Goal: Information Seeking & Learning: Check status

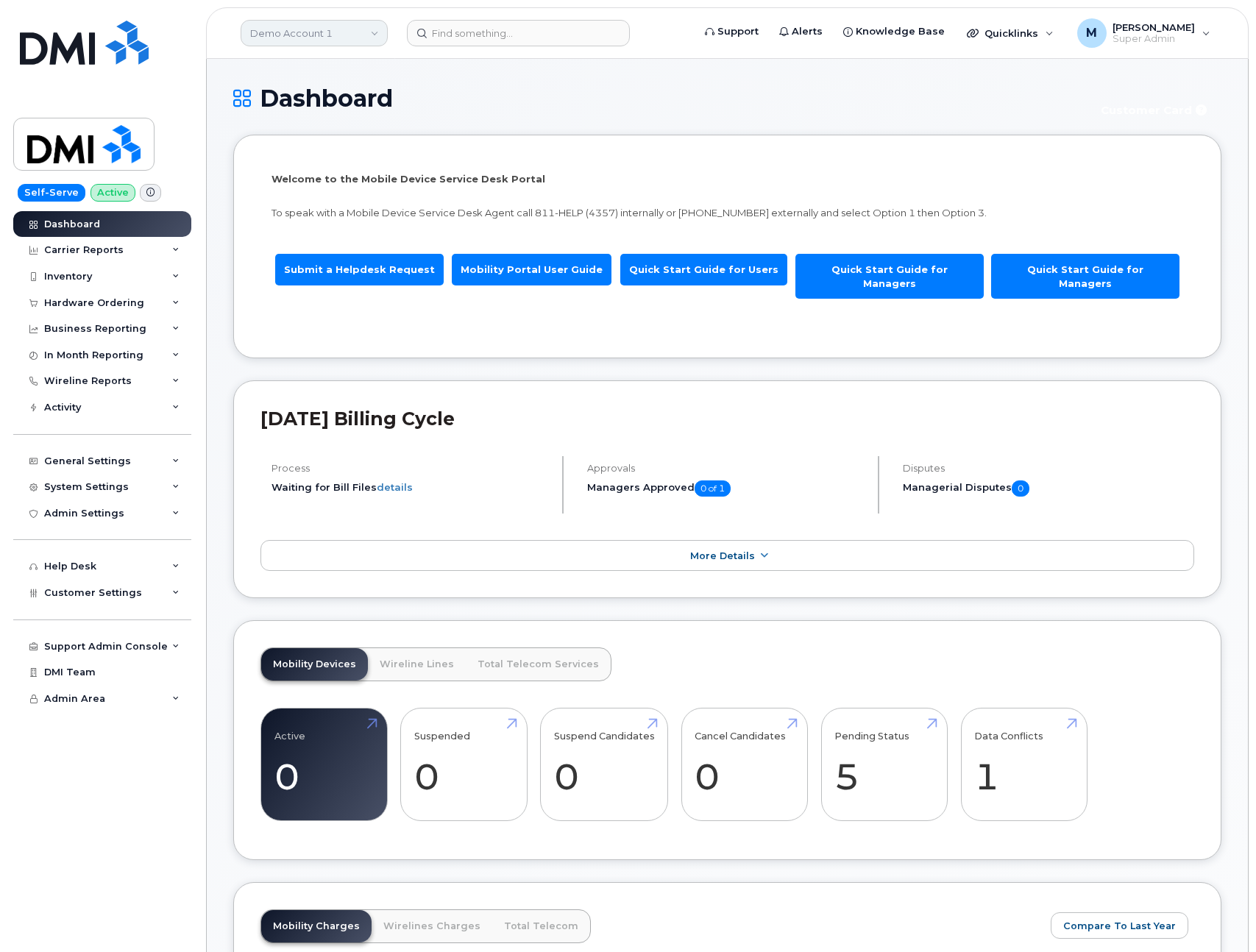
click at [309, 33] on link "Demo Account 1" at bounding box center [314, 33] width 147 height 27
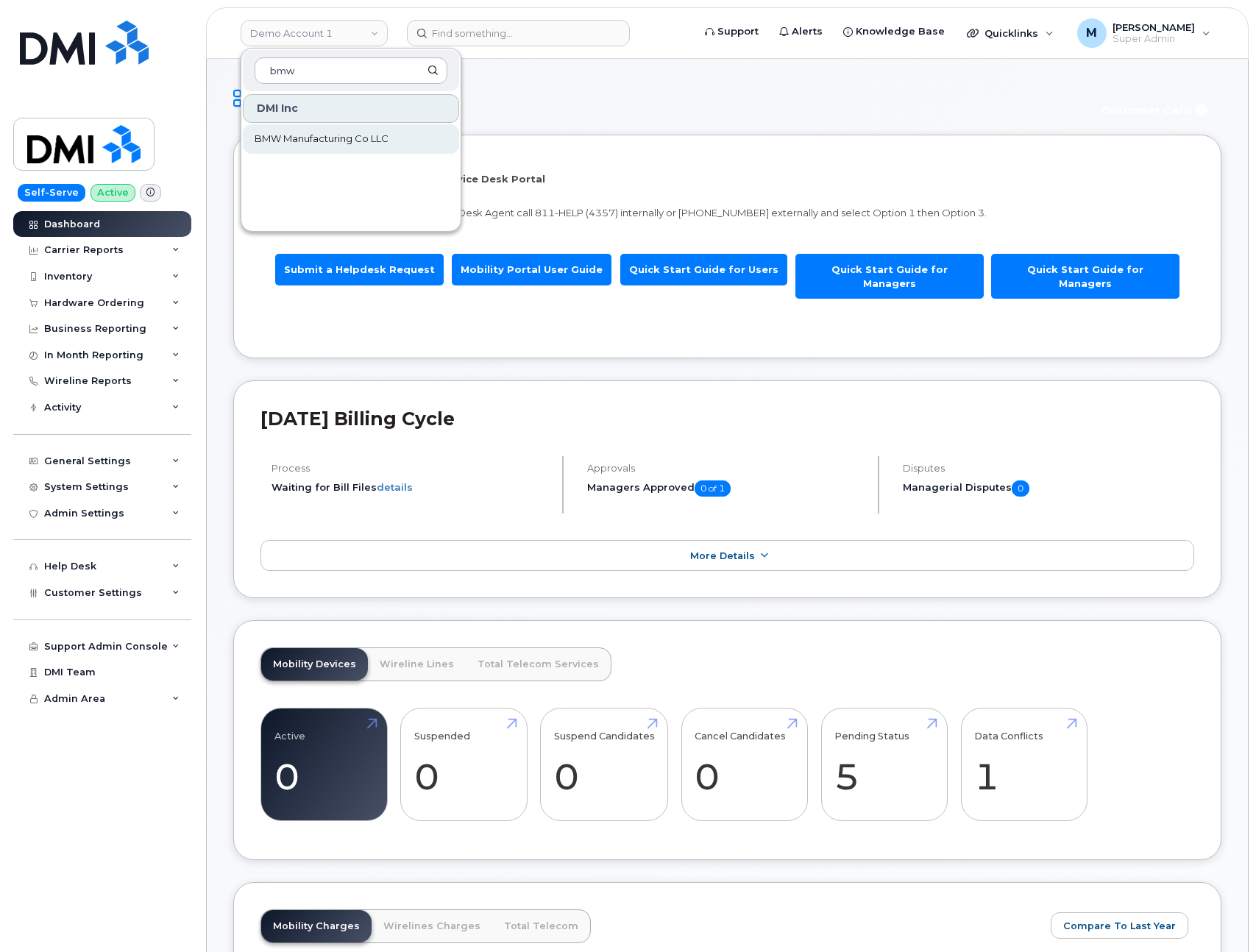
type input "bmw"
click at [339, 133] on span "BMW Manufacturing Co LLC" at bounding box center [322, 139] width 134 height 15
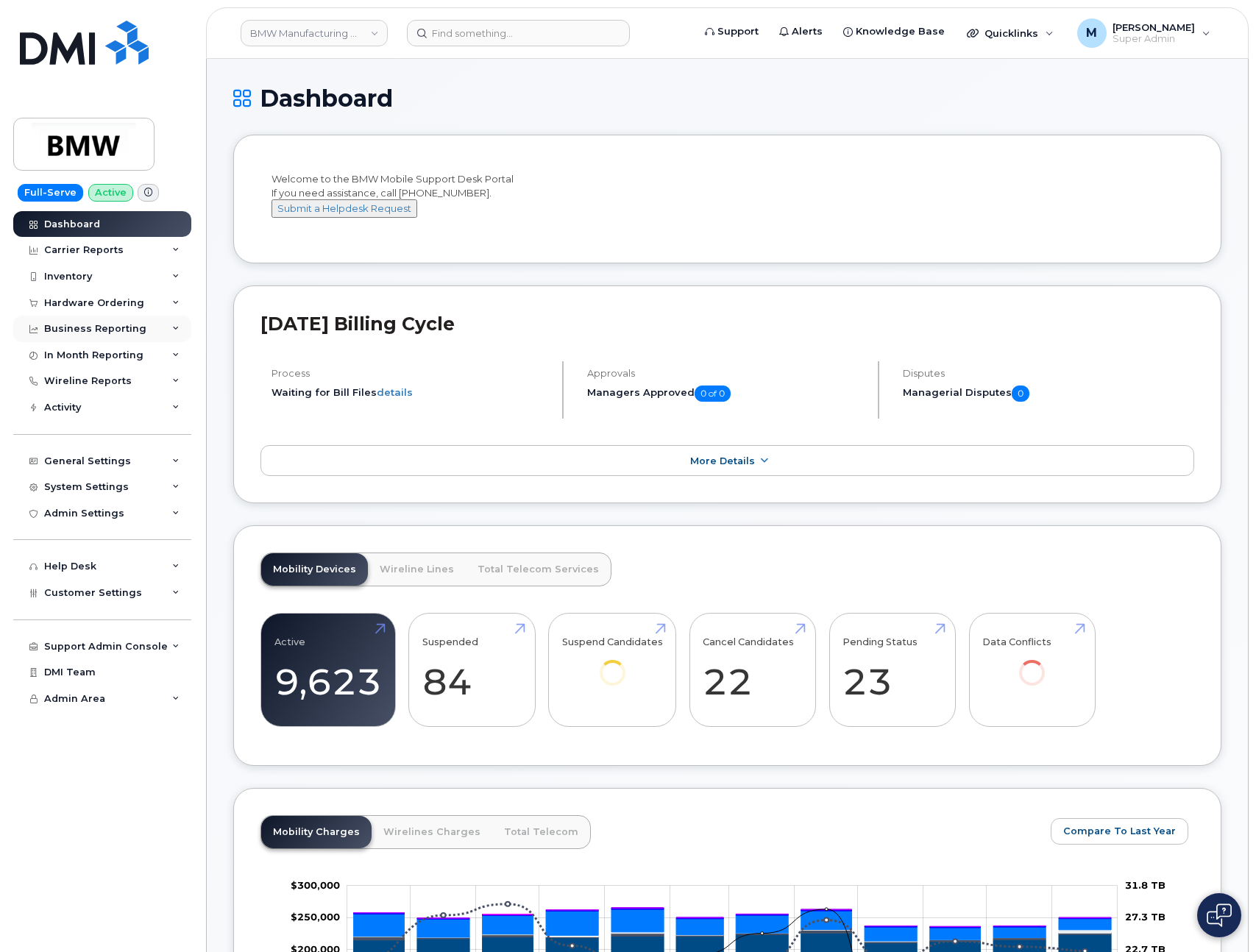
click at [122, 323] on div "Business Reporting" at bounding box center [96, 329] width 103 height 12
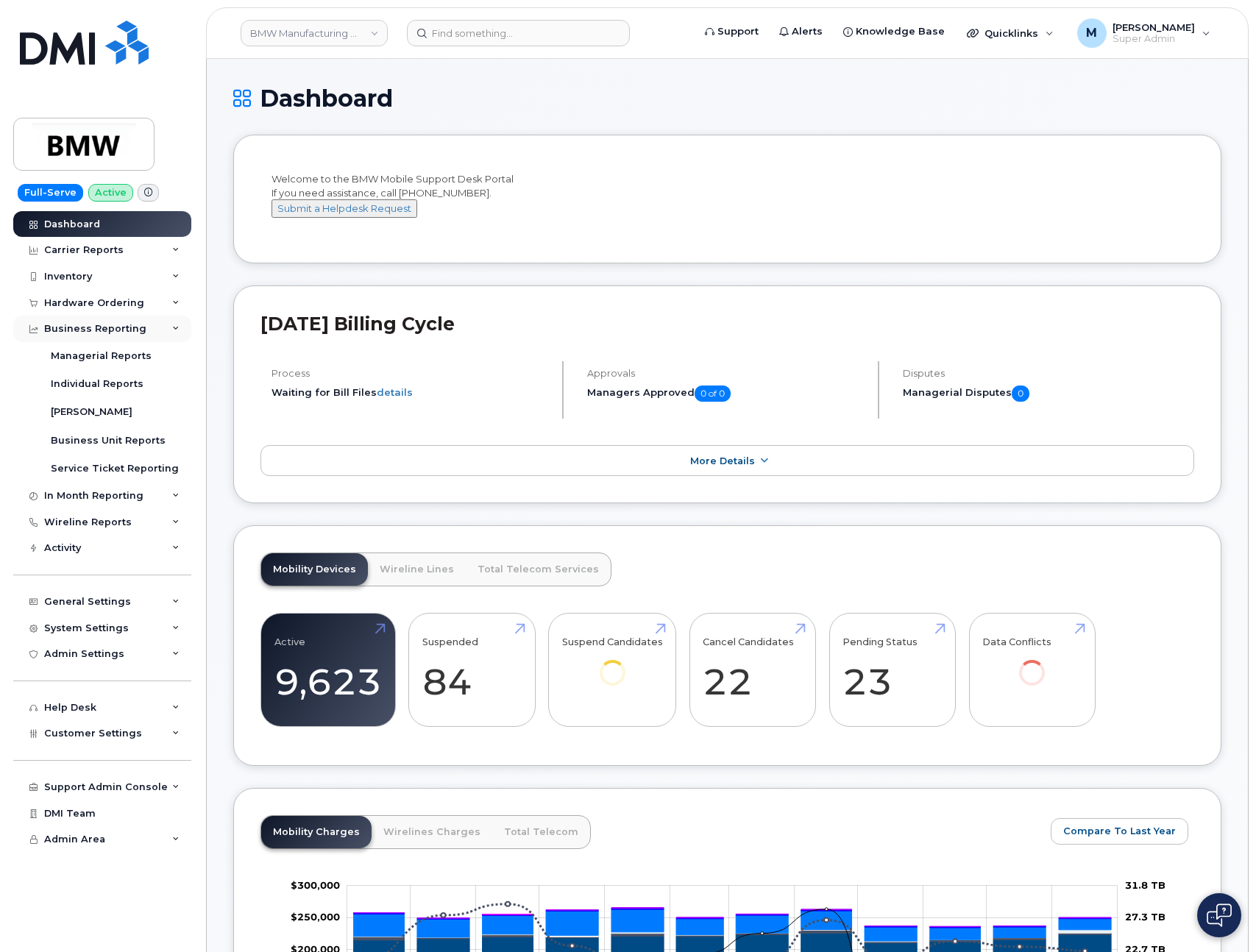
click at [122, 323] on div "Business Reporting" at bounding box center [96, 329] width 103 height 12
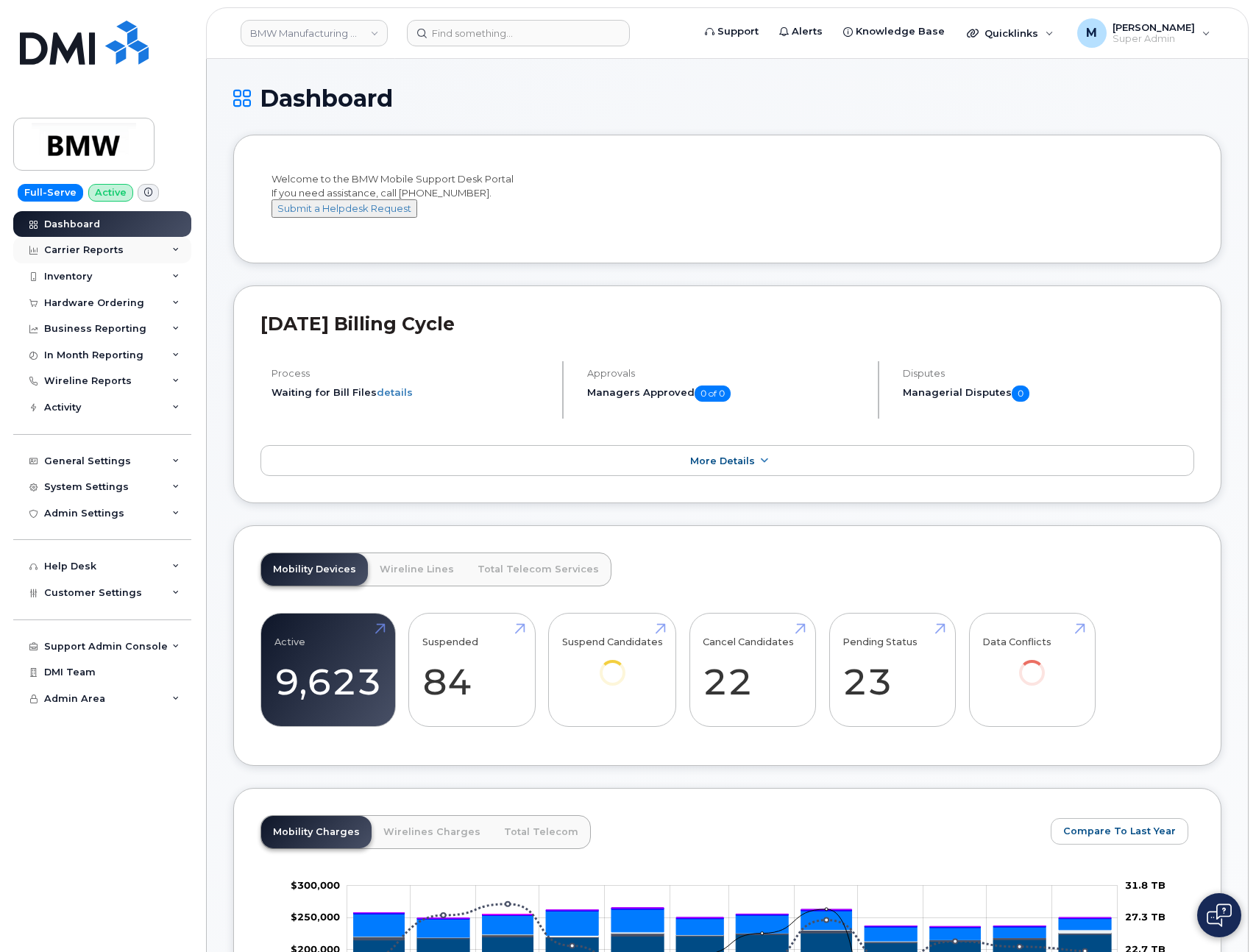
click at [118, 251] on div "Carrier Reports" at bounding box center [102, 250] width 178 height 27
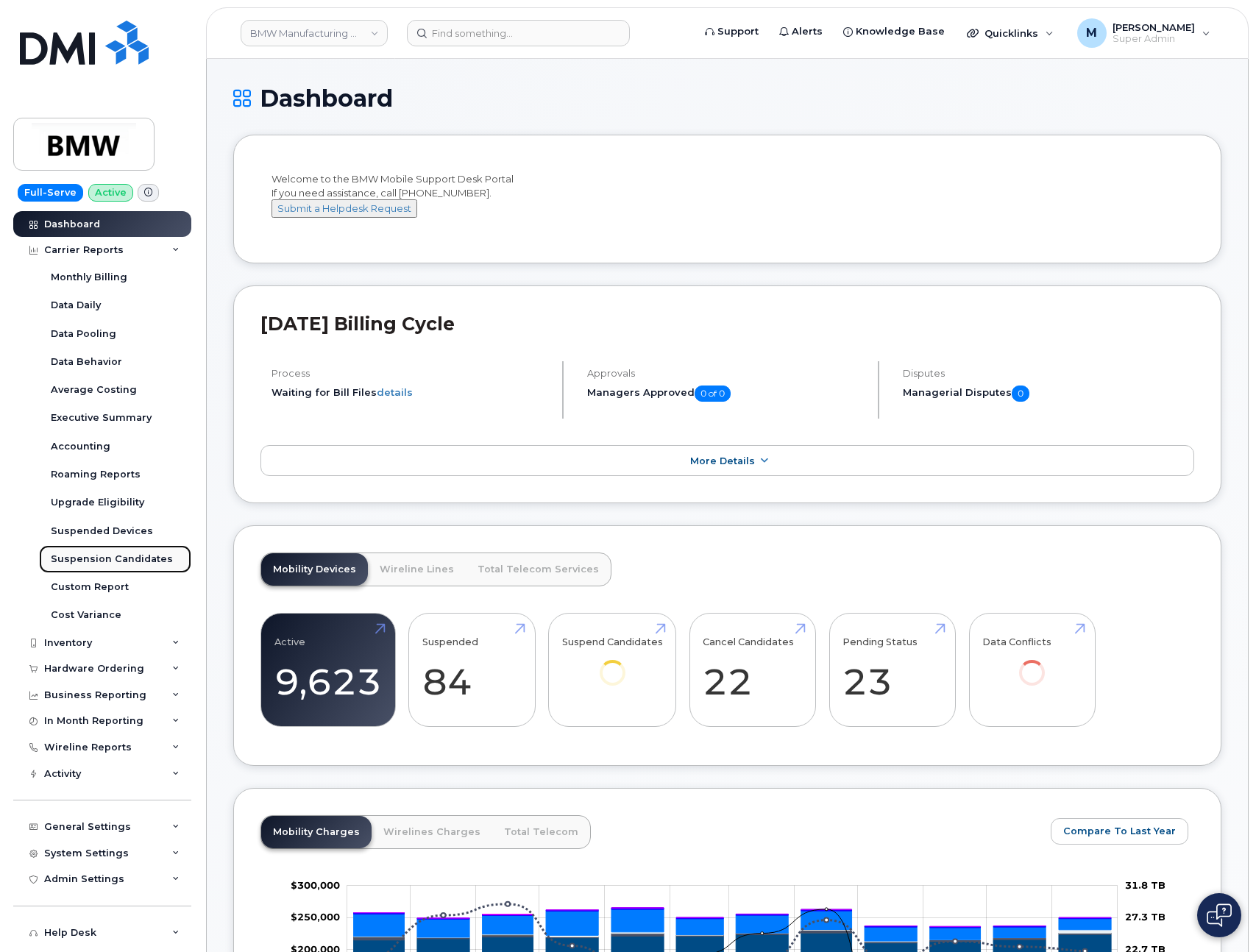
click at [113, 558] on div "Suspension Candidates" at bounding box center [111, 559] width 122 height 13
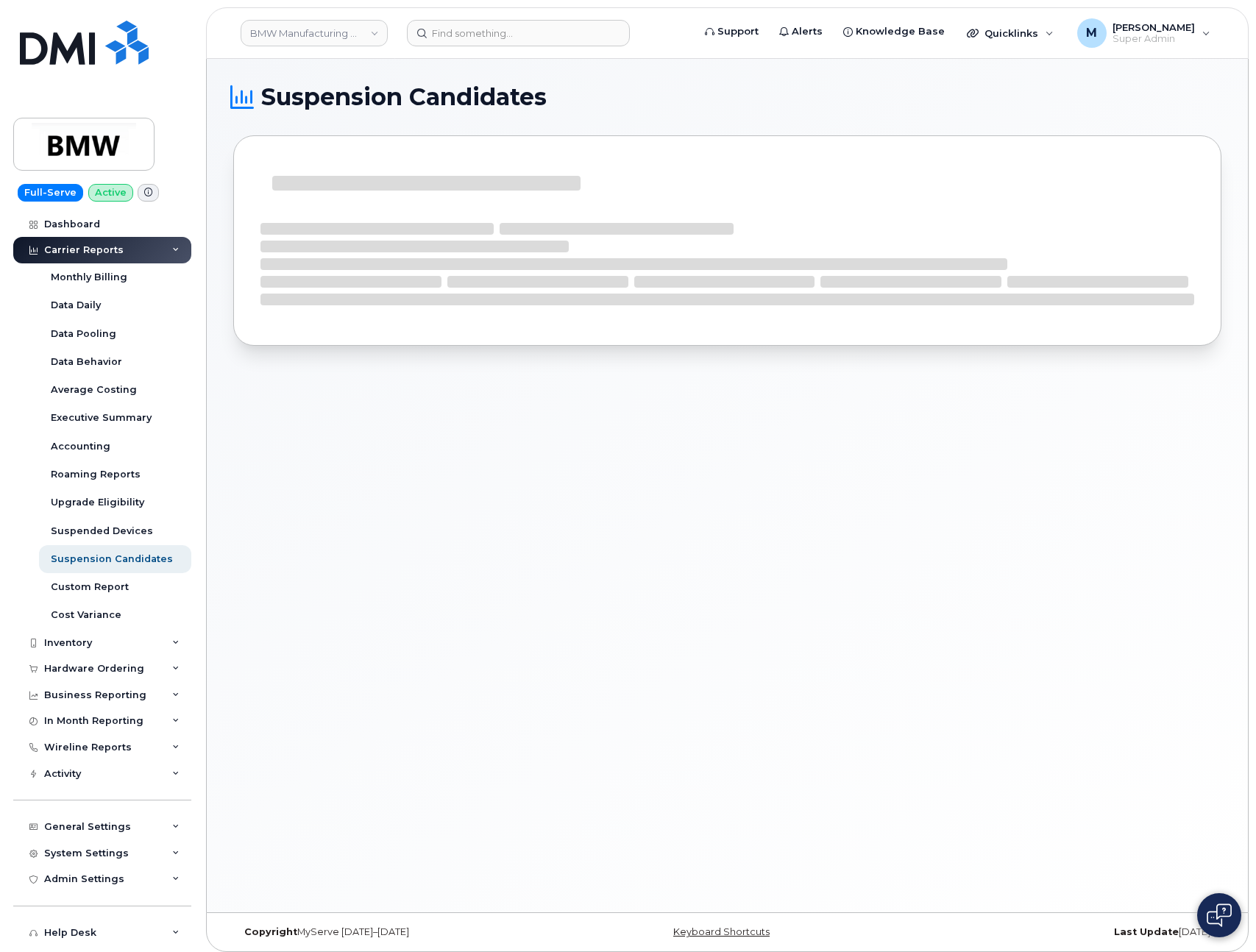
click at [836, 103] on h1 "Suspension Candidates" at bounding box center [724, 98] width 981 height 24
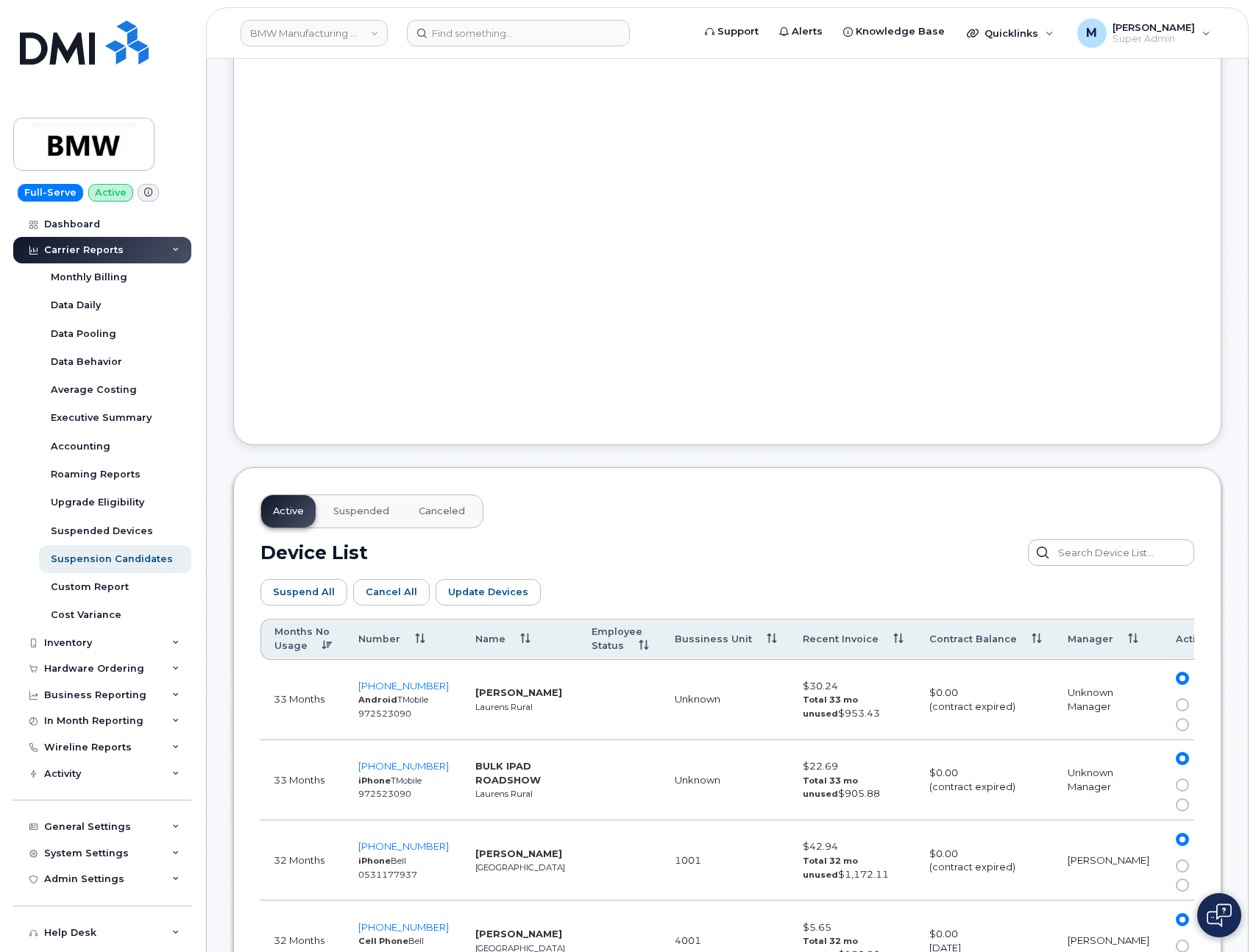
scroll to position [695, 0]
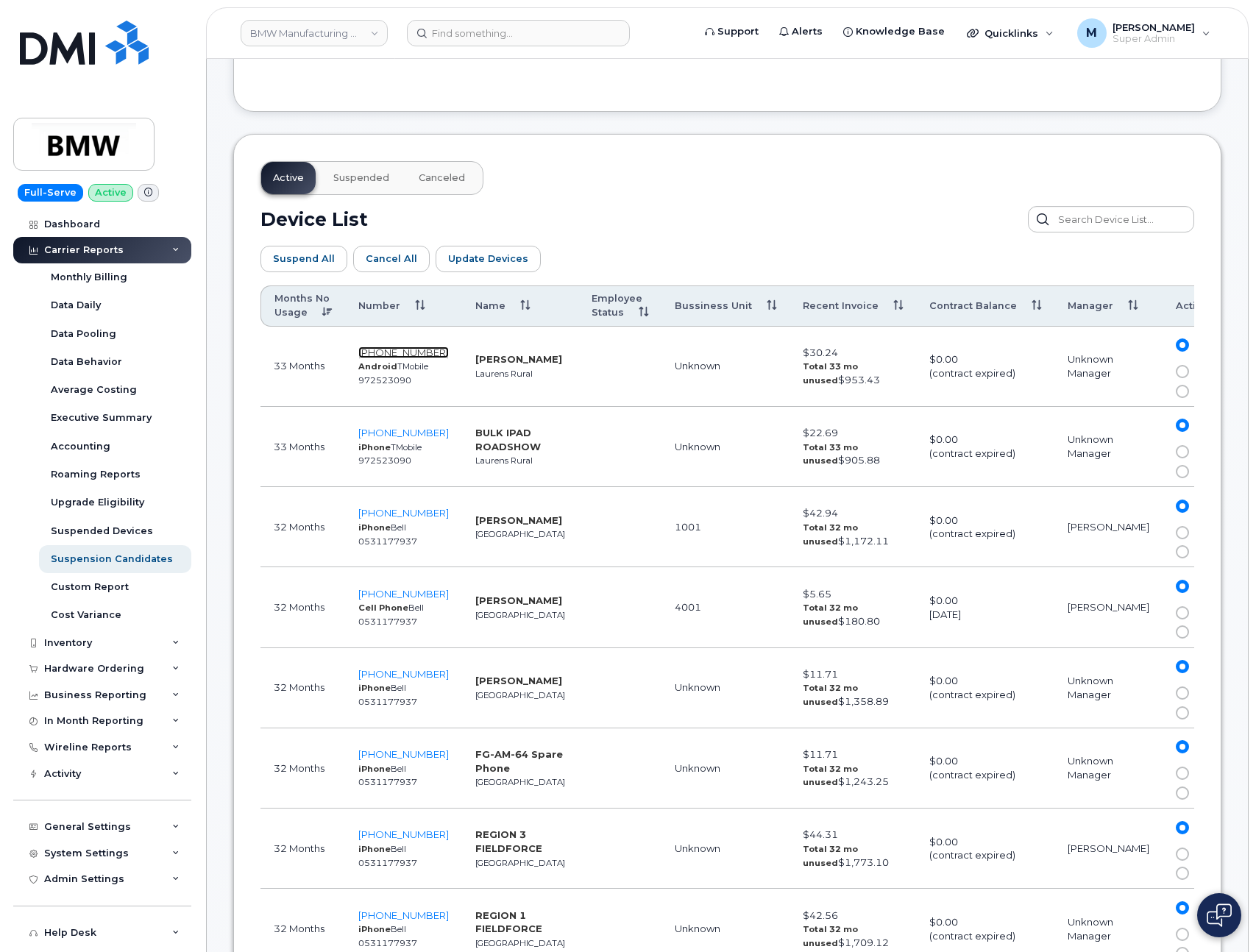
click at [382, 353] on span "864-705-4973" at bounding box center [404, 352] width 91 height 12
click at [67, 216] on link "Dashboard" at bounding box center [102, 224] width 178 height 27
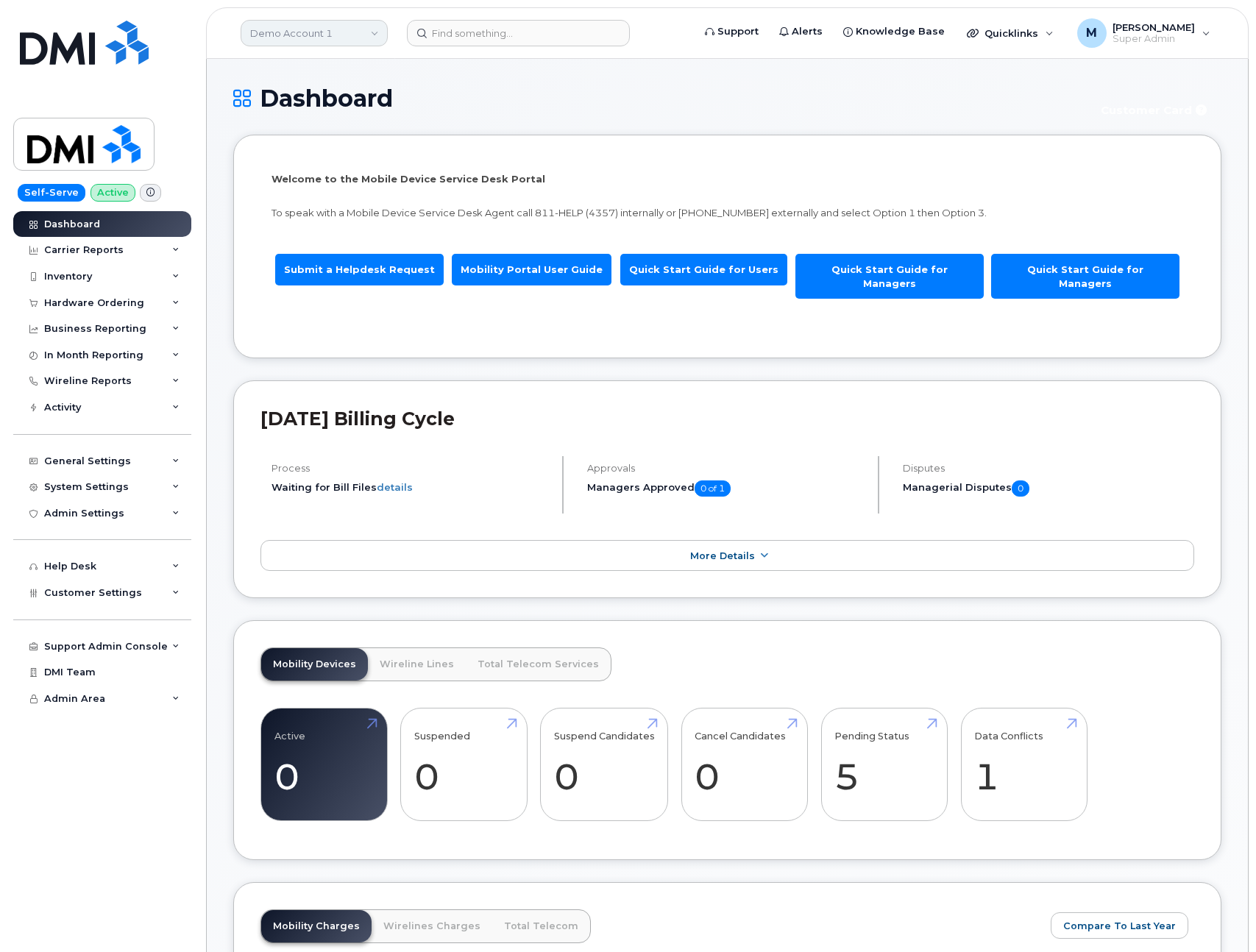
click at [285, 38] on link "Demo Account 1" at bounding box center [314, 33] width 147 height 27
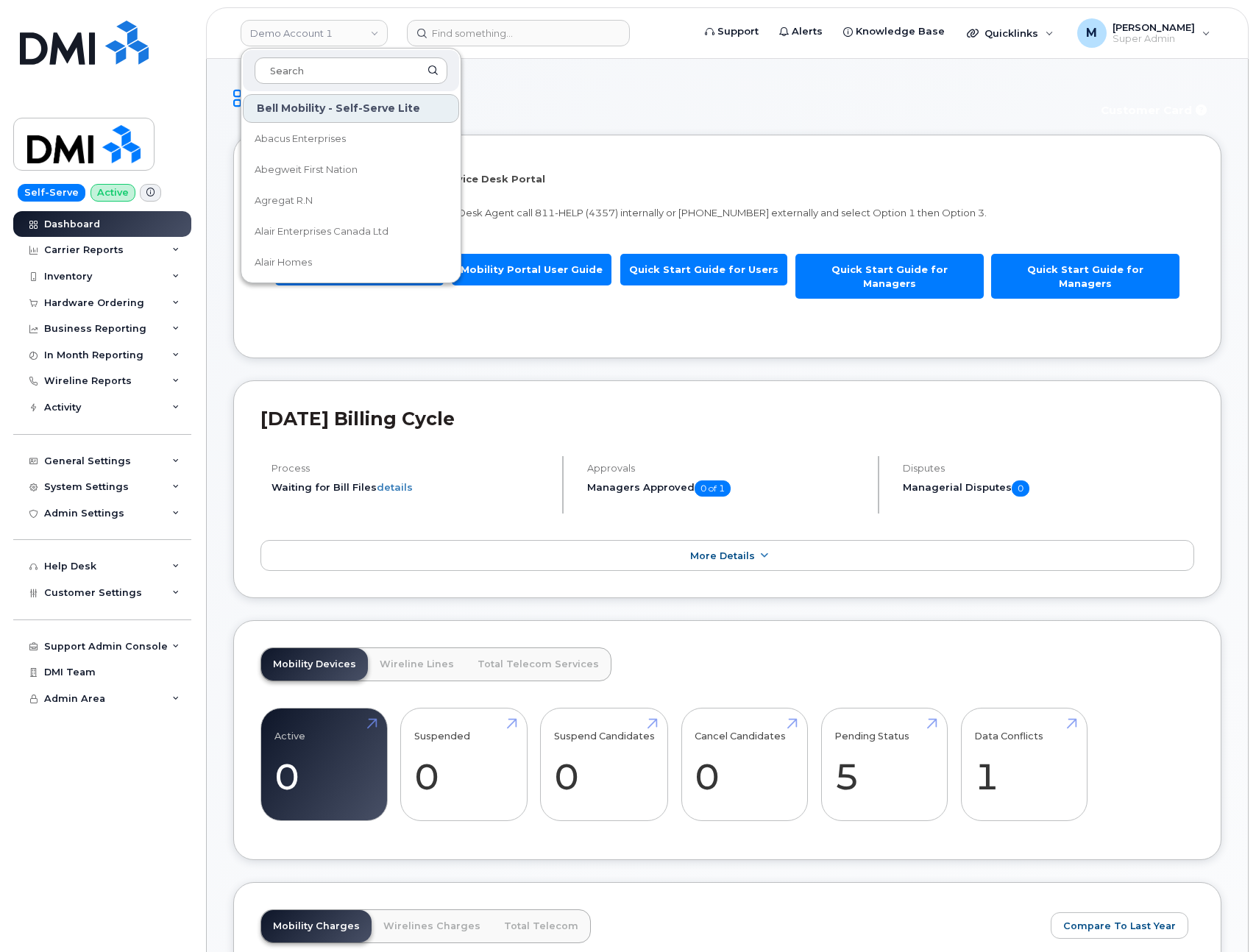
click at [151, 720] on div "Dashboard Carrier Reports Monthly Billing Data Daily Data Pooling Data Behavior…" at bounding box center [104, 582] width 181 height 742
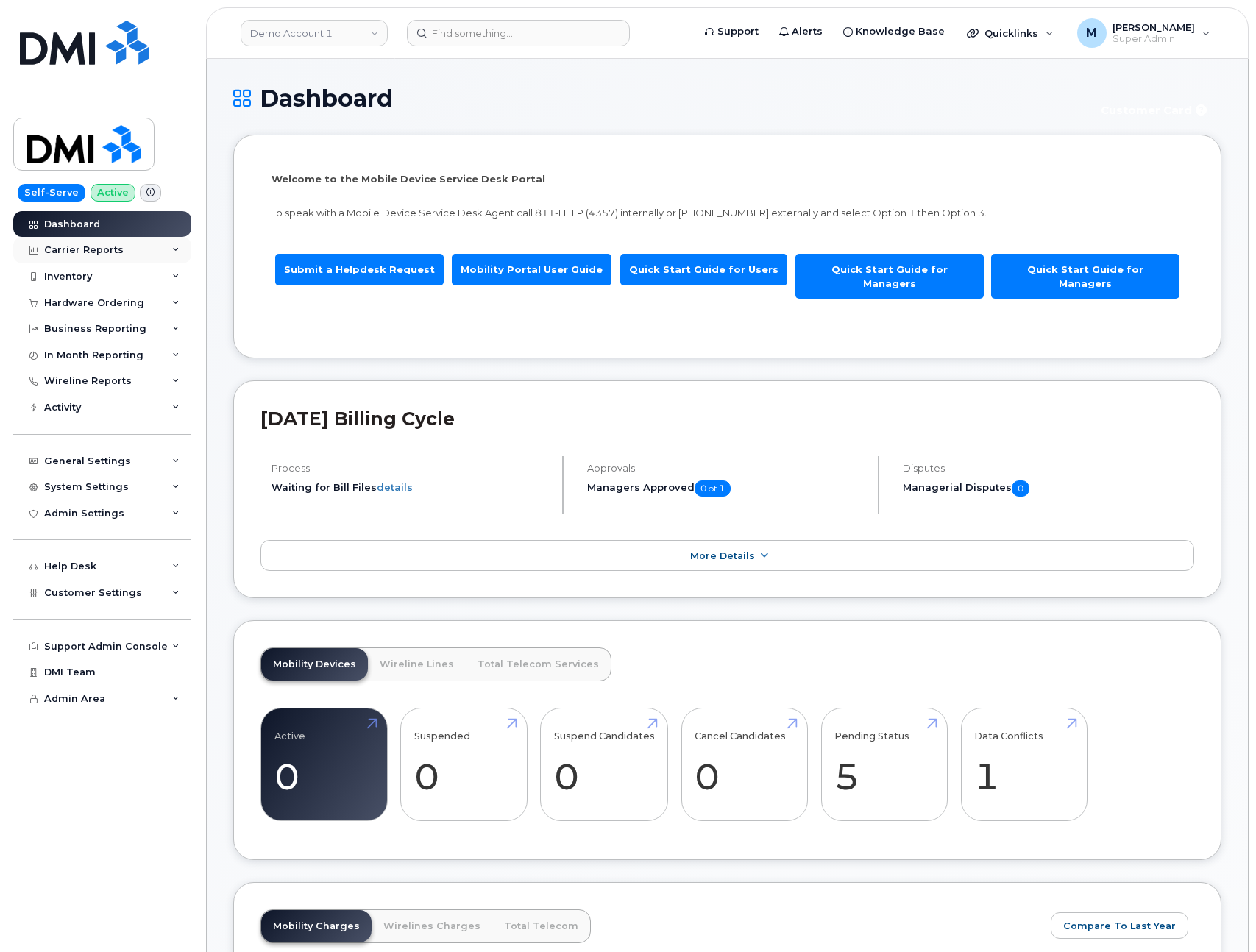
click at [100, 252] on div "Carrier Reports" at bounding box center [84, 251] width 80 height 12
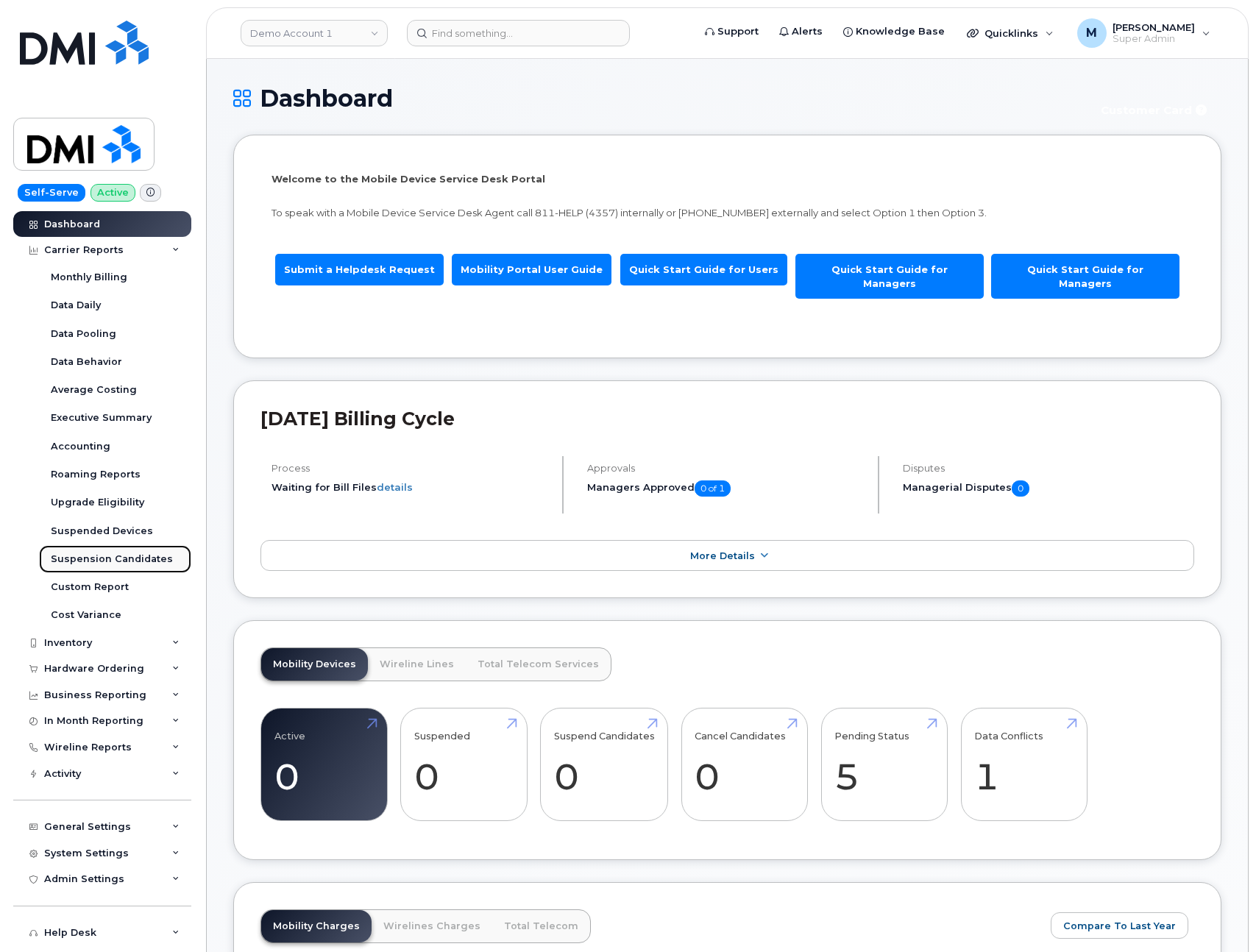
click at [121, 559] on div "Suspension Candidates" at bounding box center [111, 559] width 122 height 13
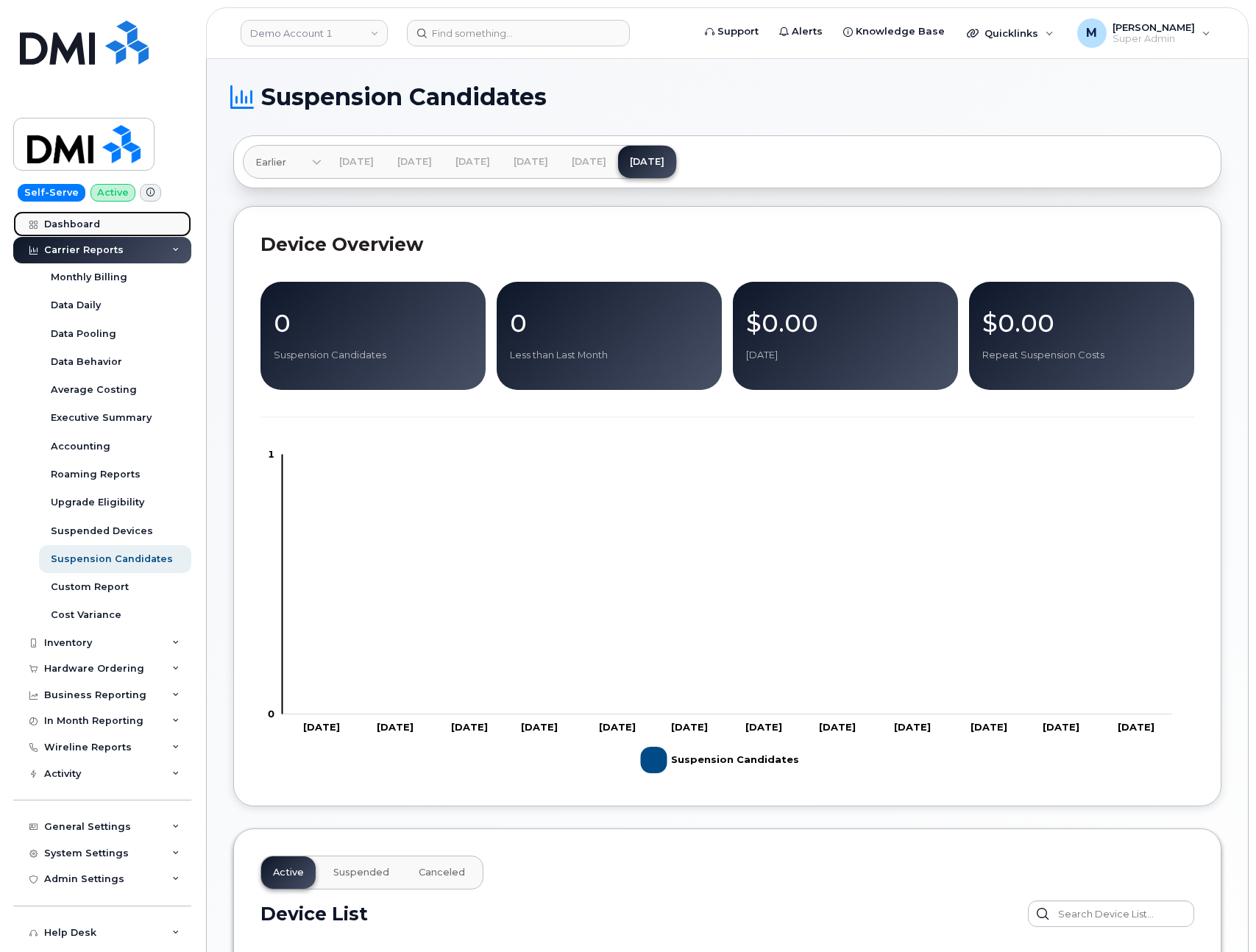
click at [74, 227] on div "Dashboard" at bounding box center [72, 224] width 56 height 12
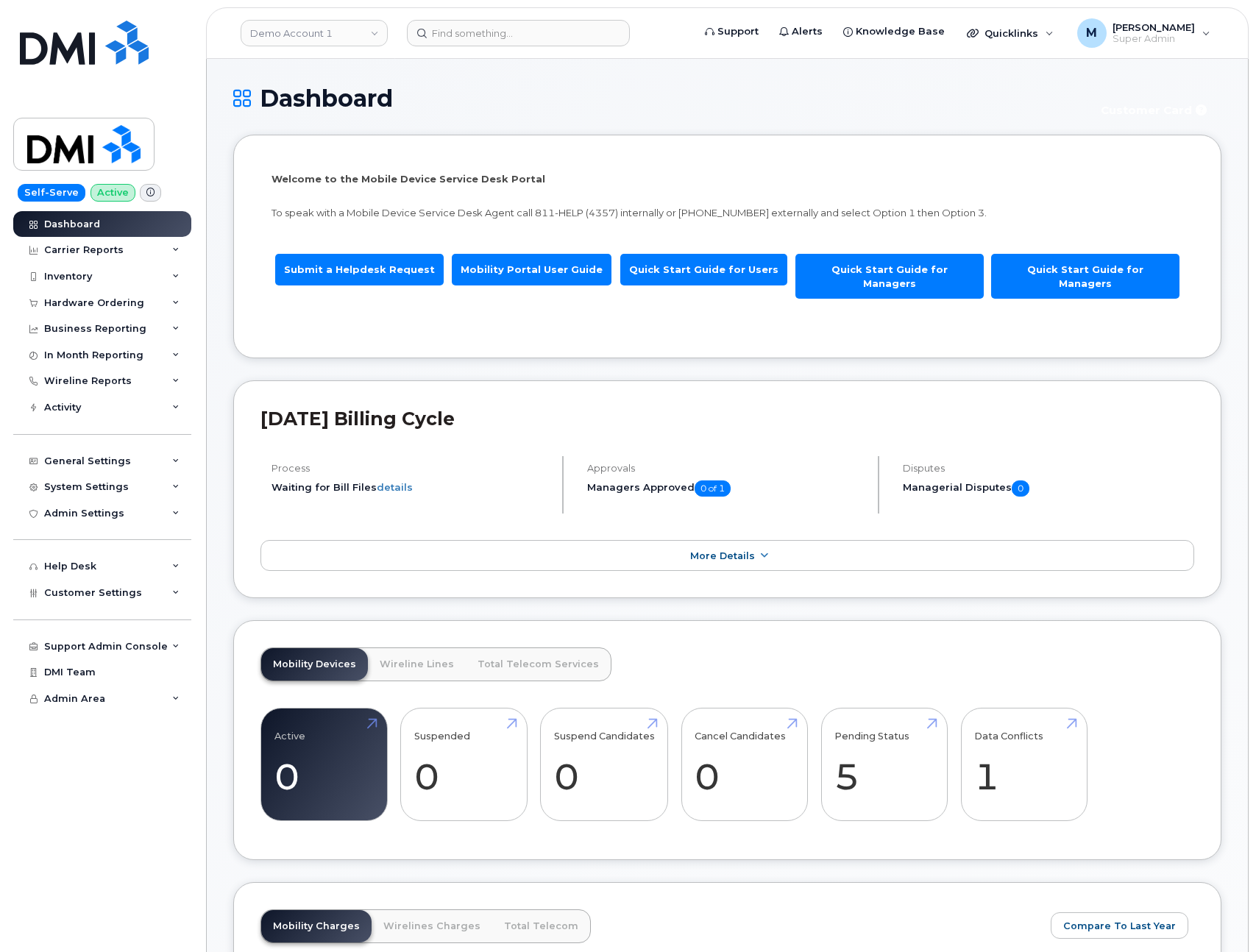
click at [356, 38] on link "Demo Account 1" at bounding box center [314, 33] width 147 height 27
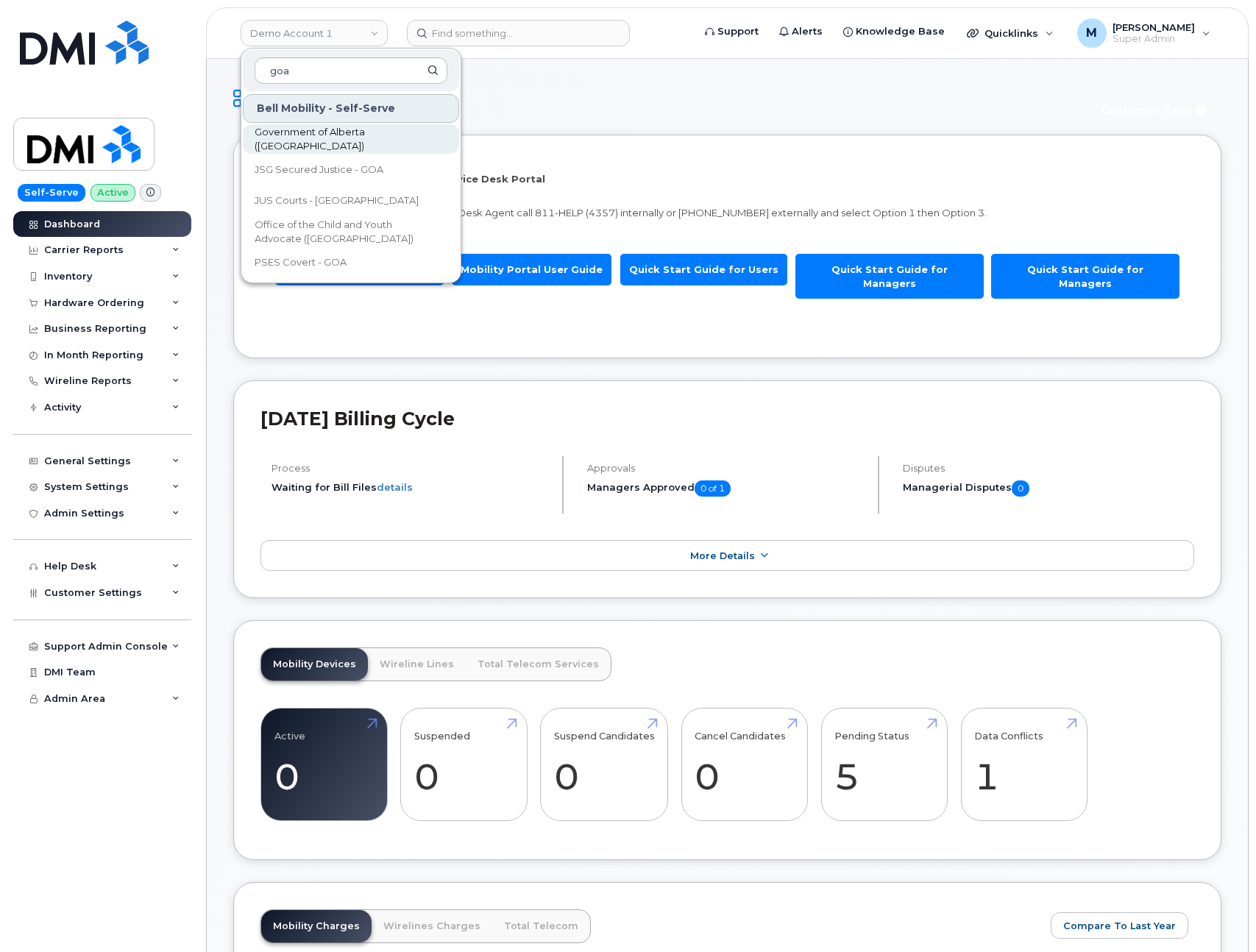
type input "goa"
click at [350, 143] on span "Government of Alberta ([GEOGRAPHIC_DATA])" at bounding box center [340, 139] width 169 height 29
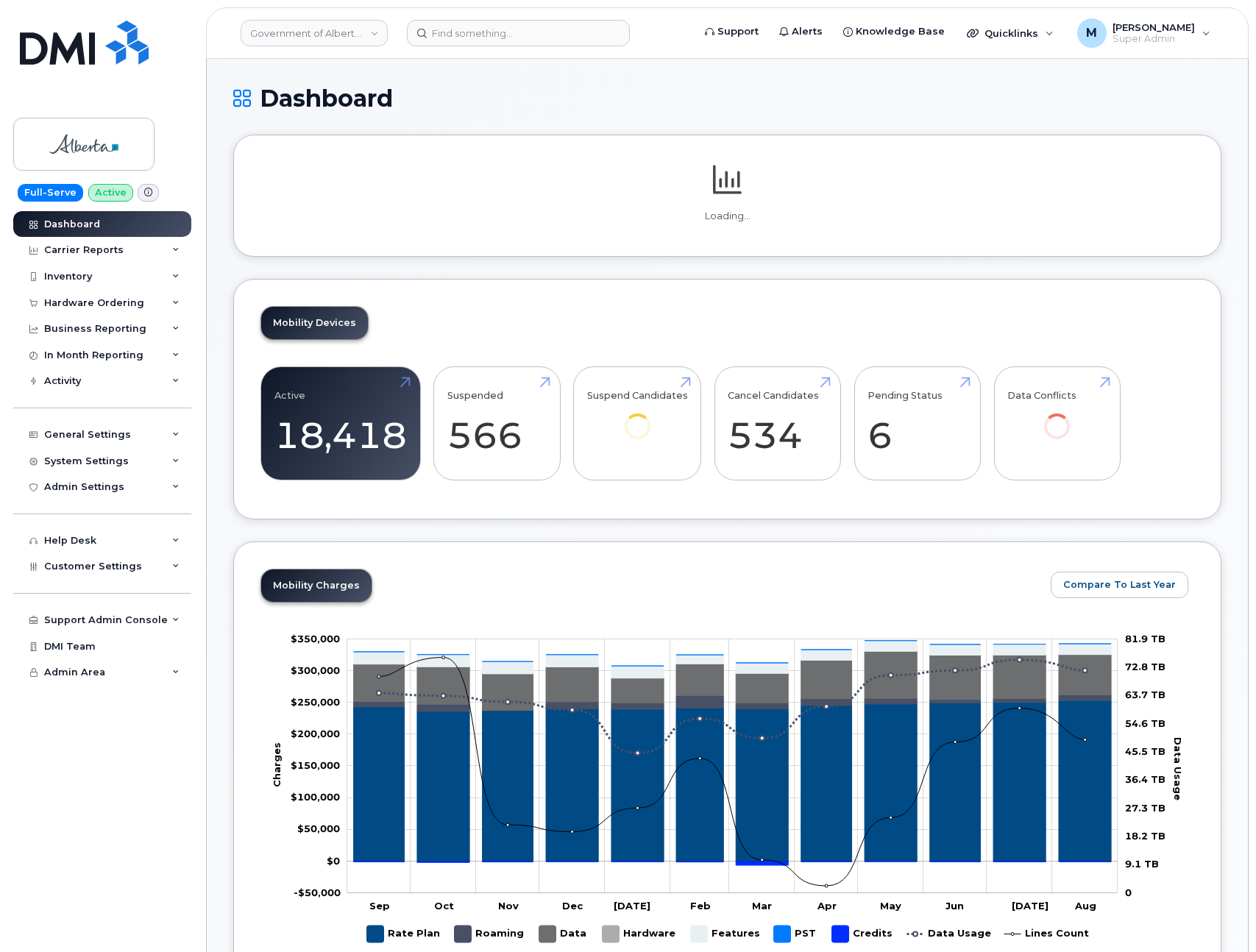
click at [98, 245] on div "Carrier Reports" at bounding box center [84, 251] width 80 height 12
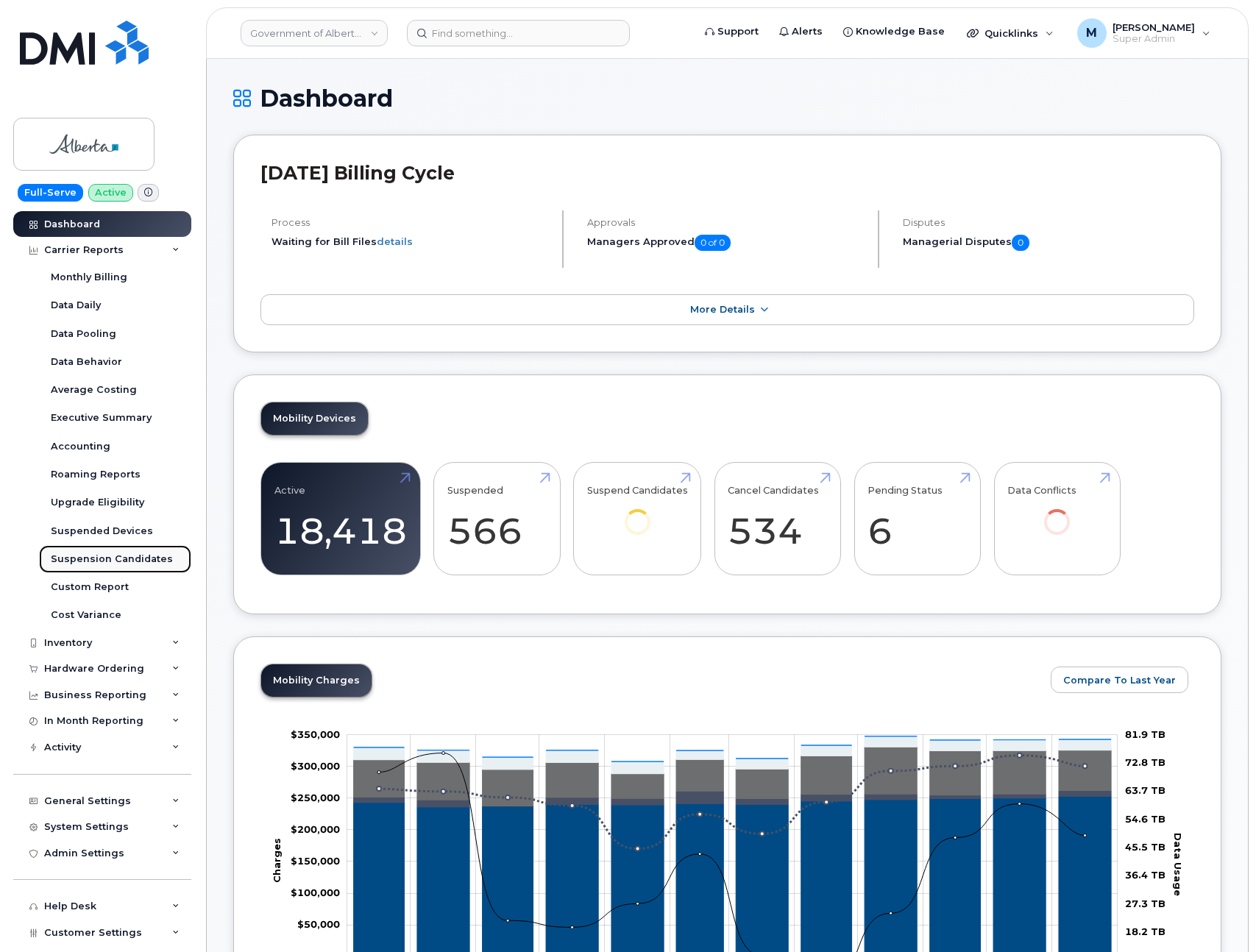
click at [116, 561] on div "Suspension Candidates" at bounding box center [111, 559] width 122 height 13
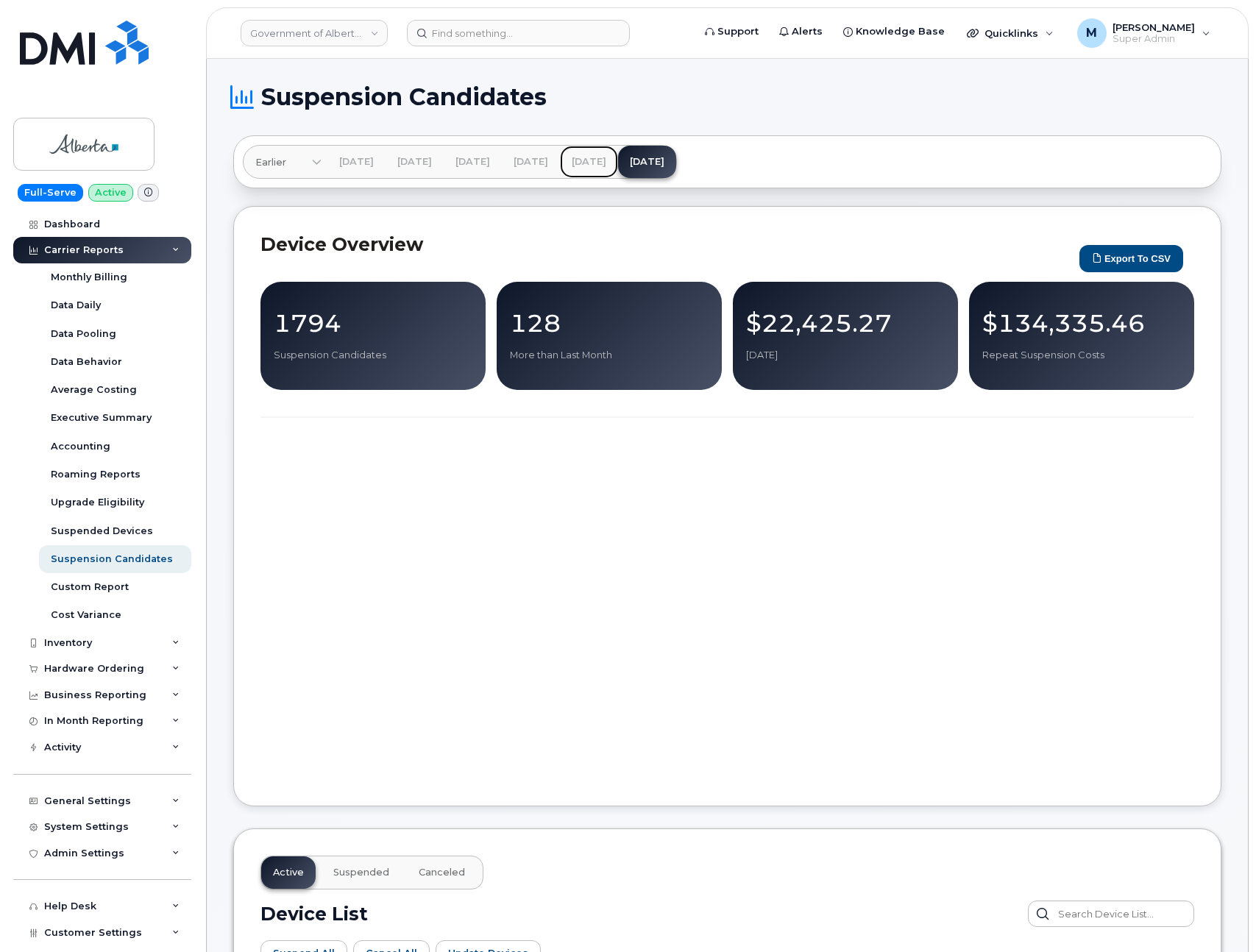
click at [618, 156] on link "[DATE]" at bounding box center [589, 162] width 58 height 33
